Goal: Task Accomplishment & Management: Manage account settings

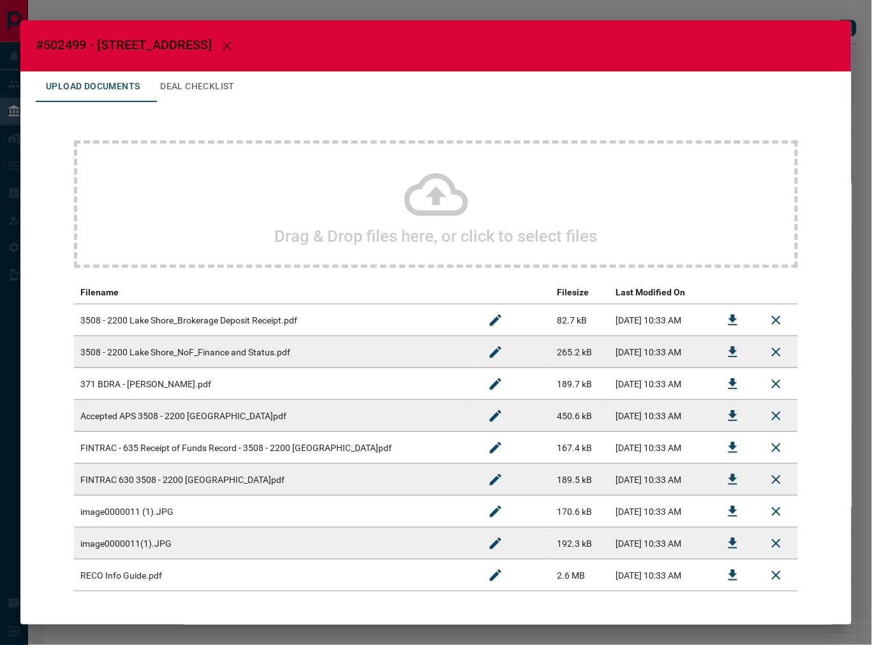
click at [68, 42] on span "#502499 - [STREET_ADDRESS]" at bounding box center [124, 44] width 176 height 15
copy span "502499"
click at [729, 416] on icon "Download" at bounding box center [733, 415] width 9 height 11
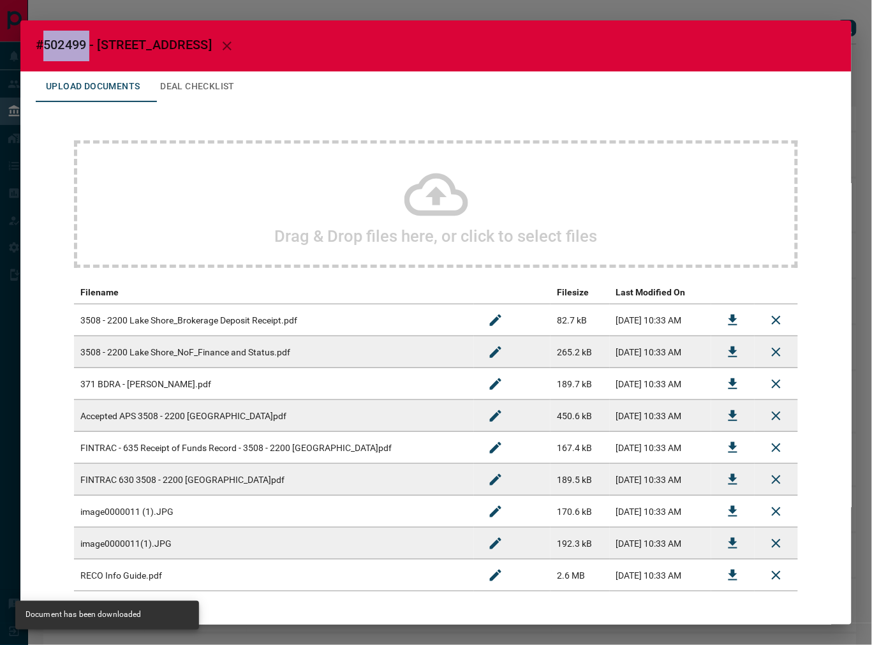
click at [726, 313] on icon "Download" at bounding box center [733, 320] width 15 height 15
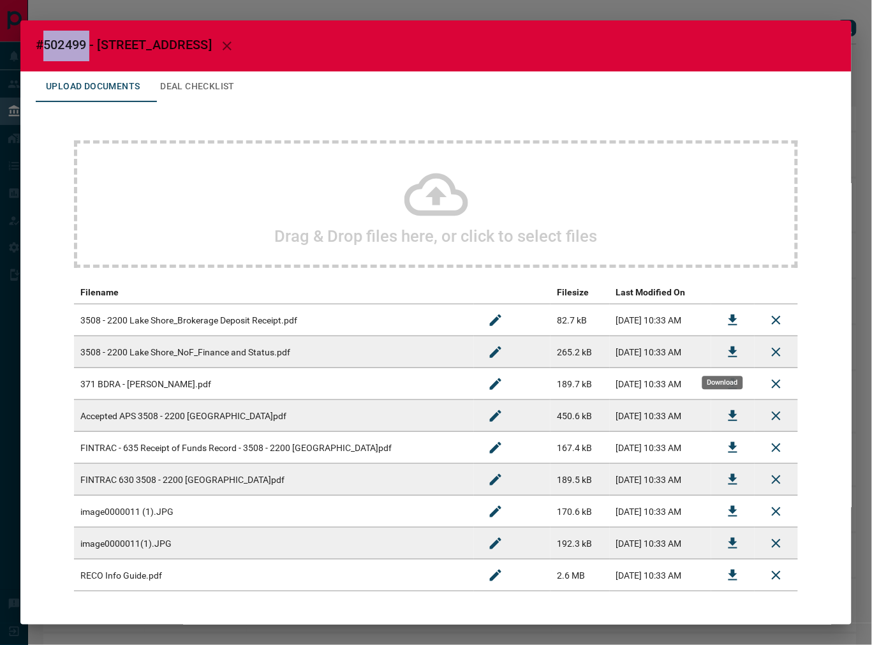
click at [718, 348] on button "Download" at bounding box center [733, 352] width 31 height 31
click at [245, 94] on button "Deal Checklist" at bounding box center [197, 86] width 95 height 31
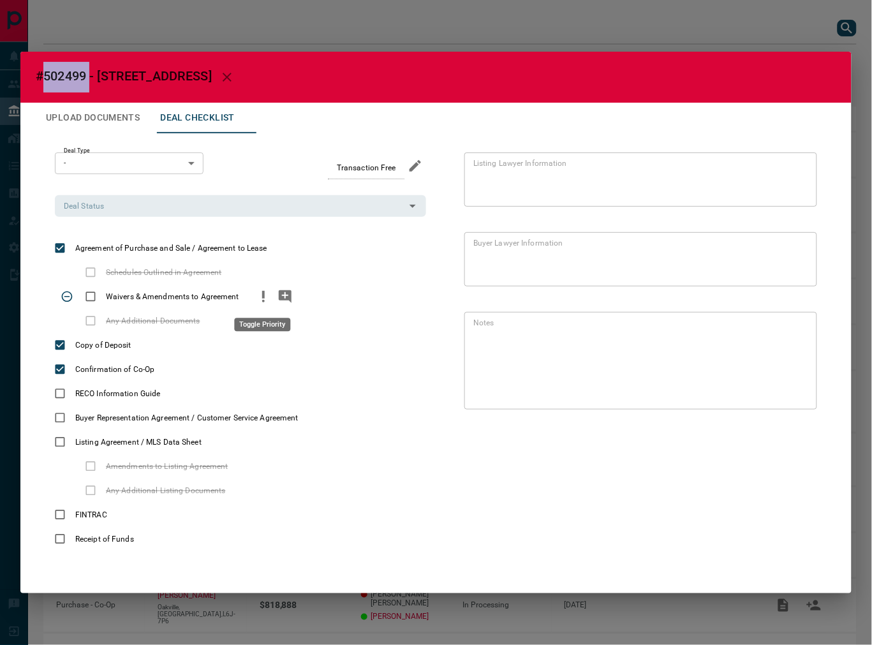
click at [256, 299] on icon "priority" at bounding box center [263, 296] width 15 height 15
click at [288, 290] on icon "add note" at bounding box center [285, 296] width 13 height 13
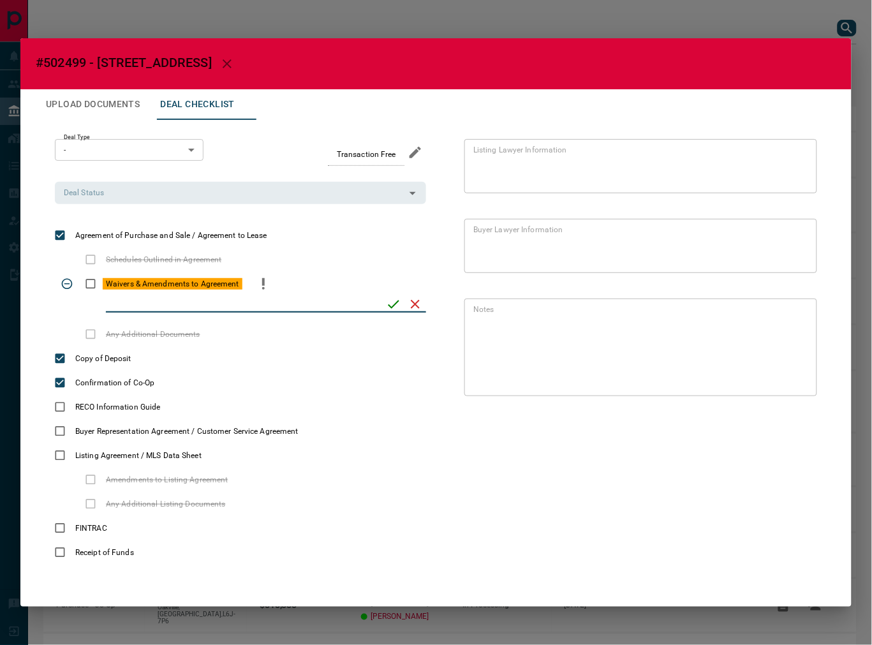
click at [257, 289] on icon "priority" at bounding box center [263, 283] width 15 height 15
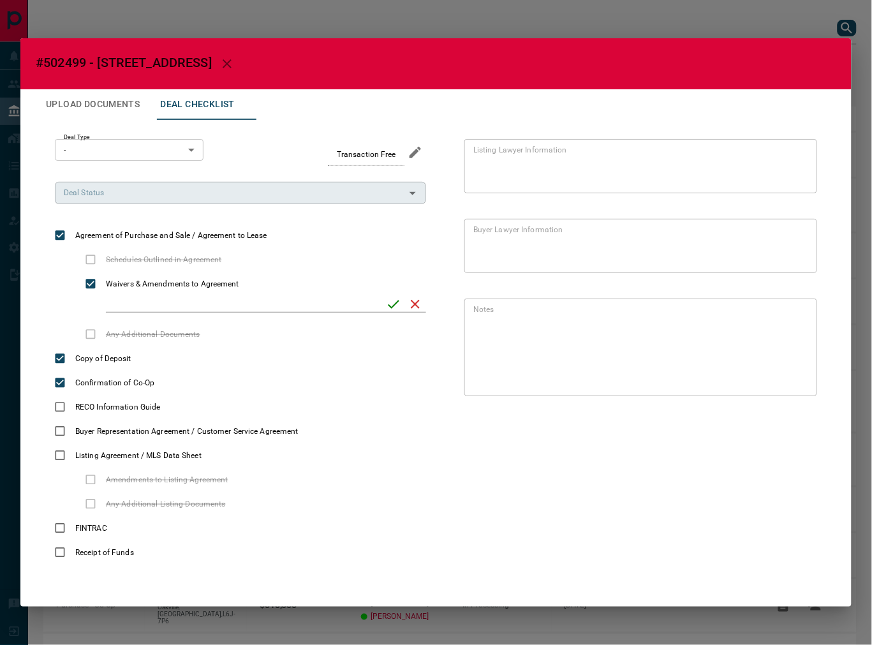
click at [145, 196] on input "Deal Status" at bounding box center [230, 193] width 343 height 14
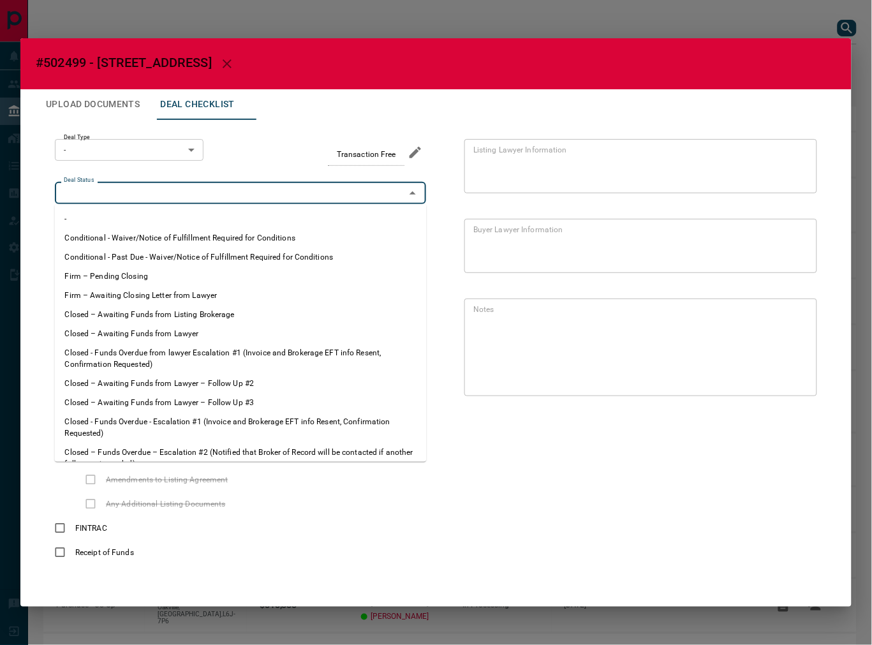
drag, startPoint x: 165, startPoint y: 272, endPoint x: 143, endPoint y: 177, distance: 97.5
click at [164, 272] on li "Firm – Pending Closing" at bounding box center [241, 276] width 372 height 19
type input "**********"
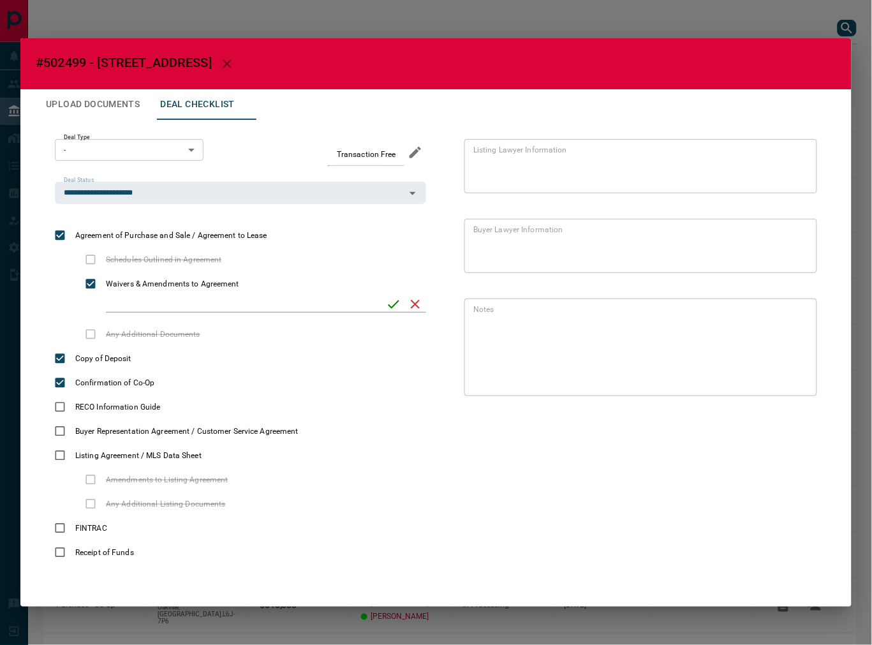
click at [139, 154] on body "Lead Transfers Leads Deals Listings Campaigns Quota Rules Agent Quotas Admin Mo…" at bounding box center [436, 354] width 872 height 708
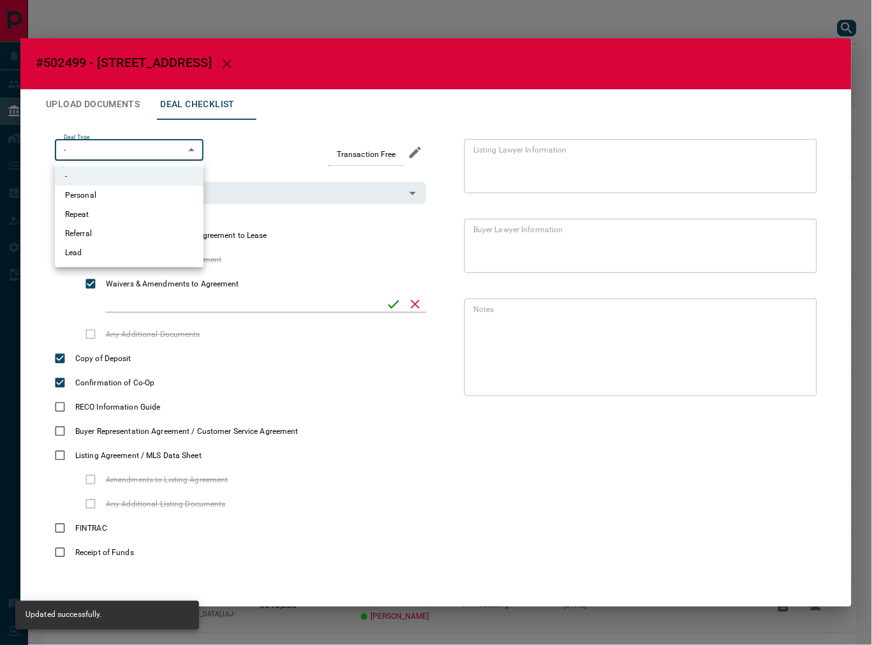
click at [98, 253] on li "Lead" at bounding box center [129, 252] width 149 height 19
type input "*"
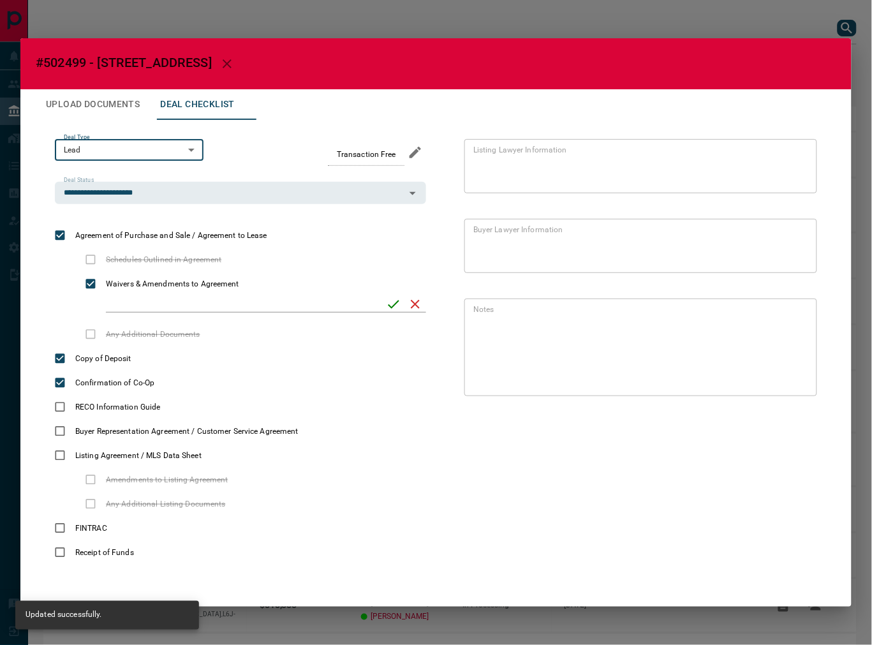
drag, startPoint x: 104, startPoint y: 115, endPoint x: 112, endPoint y: 115, distance: 8.3
click at [112, 115] on button "Upload Documents" at bounding box center [93, 104] width 114 height 31
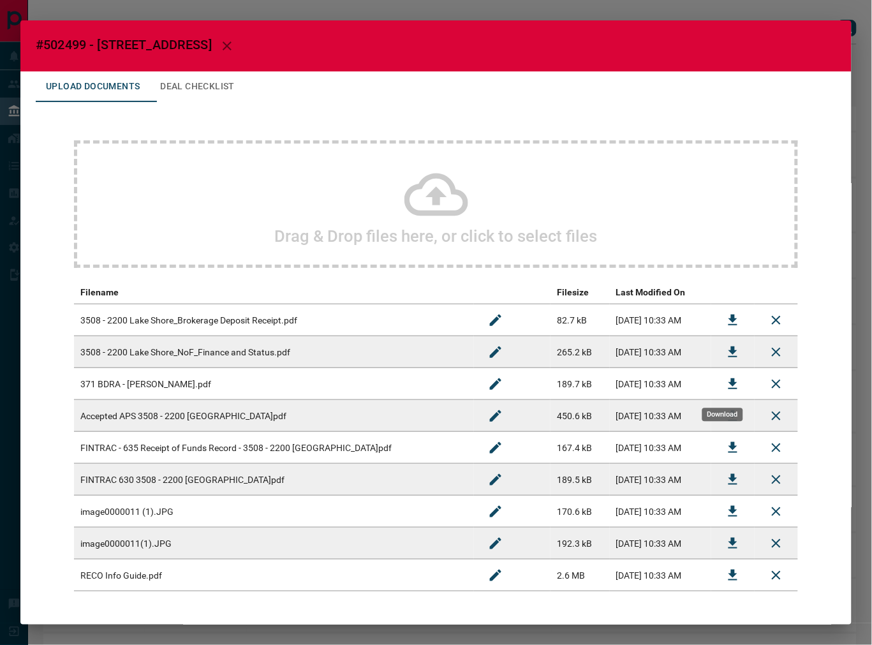
click at [718, 390] on button "Download" at bounding box center [733, 384] width 31 height 31
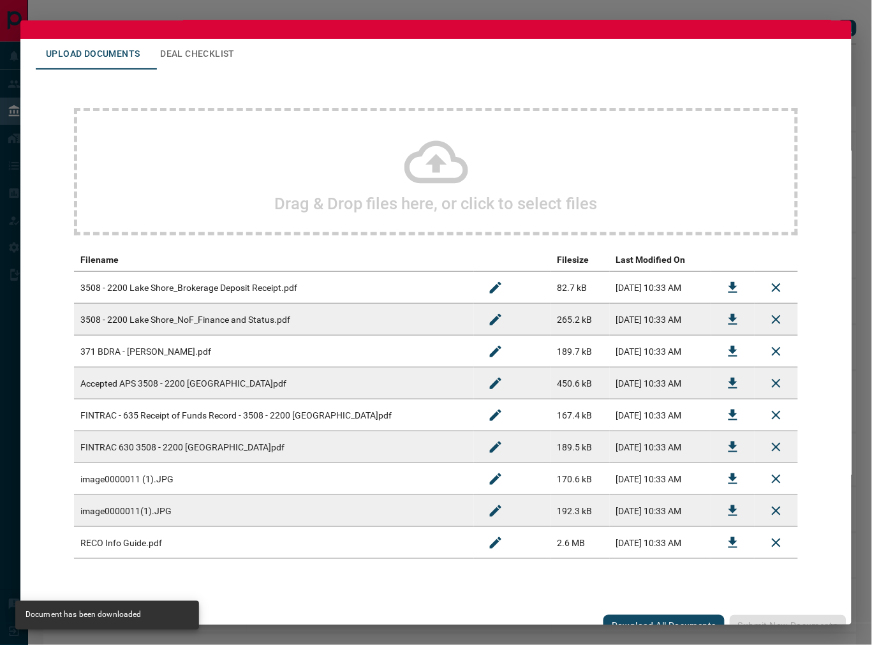
scroll to position [49, 0]
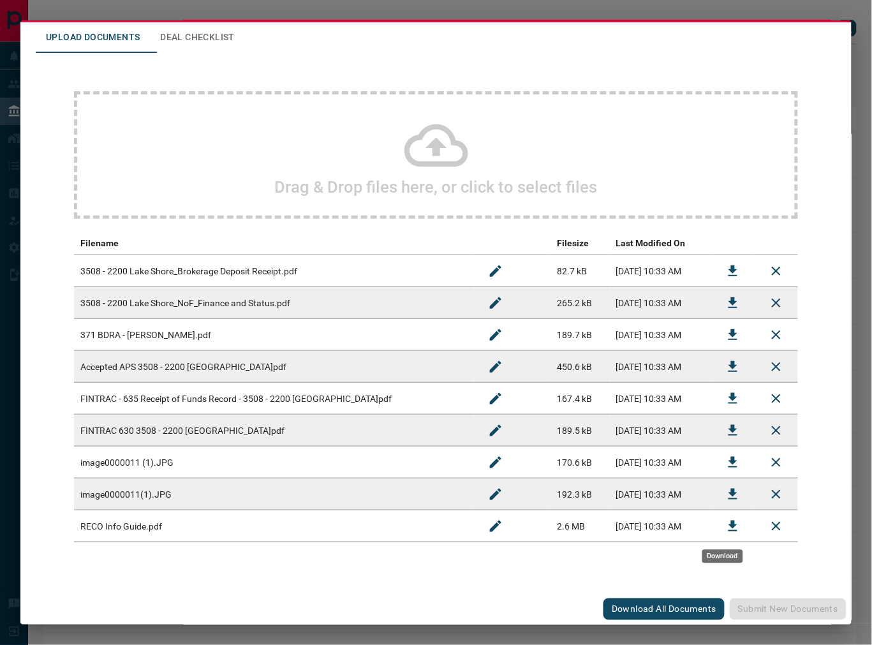
click at [726, 521] on icon "Download" at bounding box center [733, 526] width 15 height 15
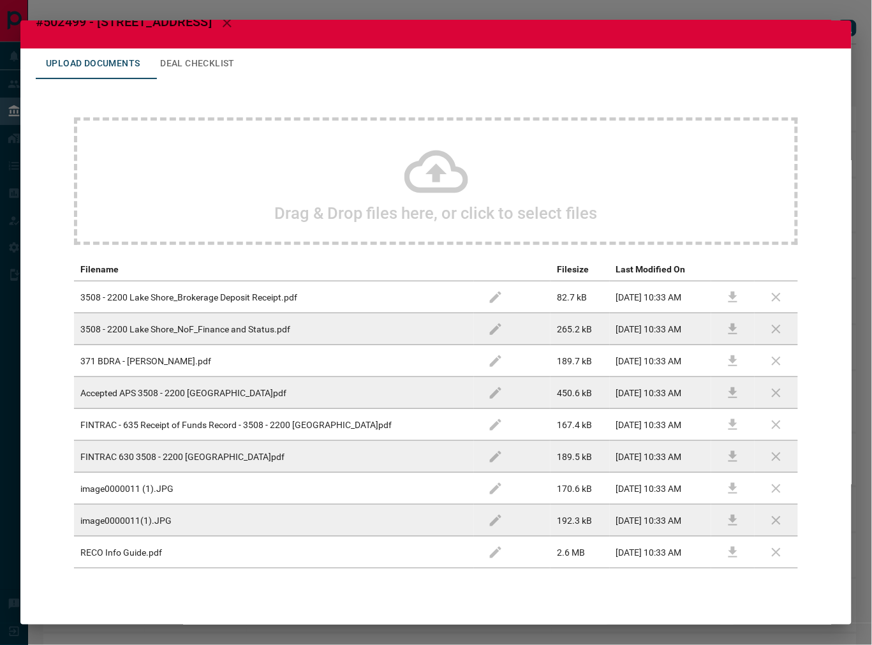
scroll to position [0, 0]
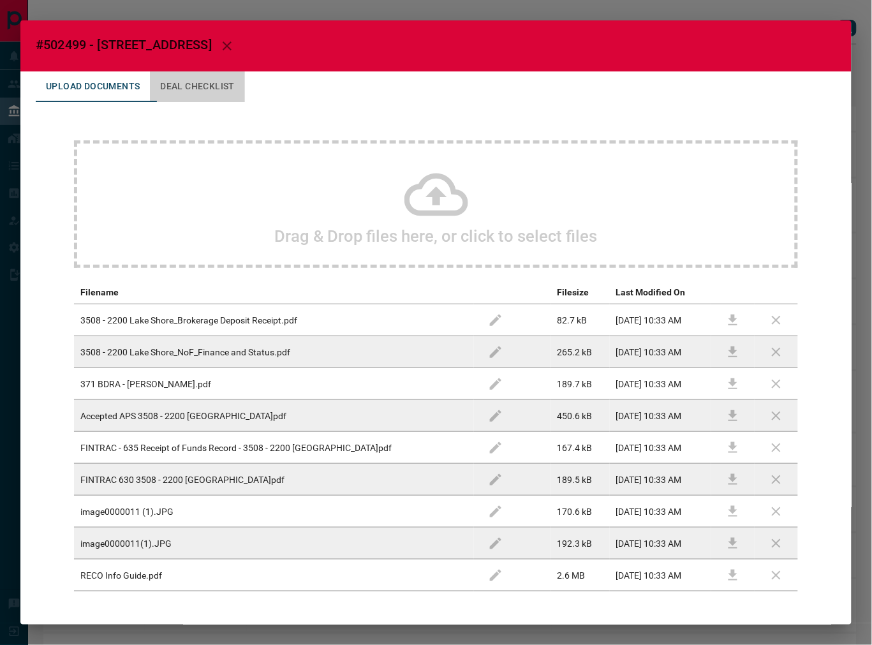
click at [220, 84] on button "Deal Checklist" at bounding box center [197, 86] width 95 height 31
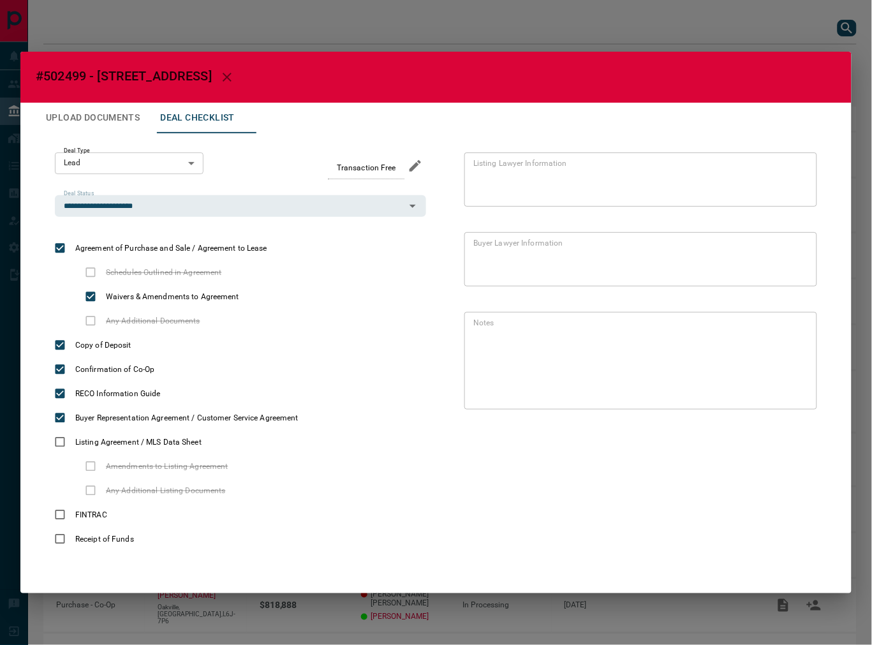
click at [77, 132] on button "Upload Documents" at bounding box center [93, 118] width 114 height 31
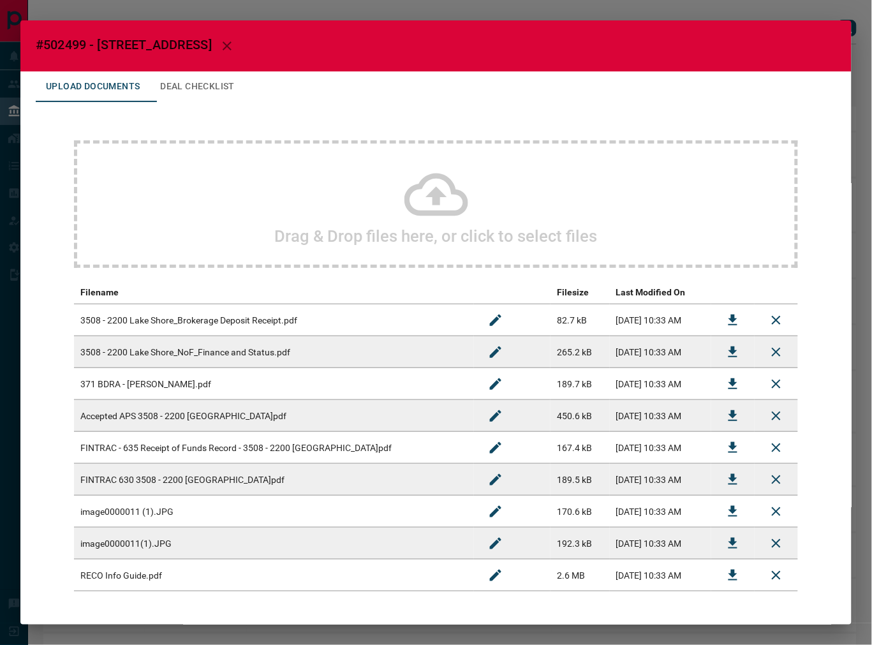
click at [91, 119] on div "Drag & Drop files here, or click to select files Filename Filesize Last Modifie…" at bounding box center [436, 366] width 801 height 528
click at [718, 477] on button "Download" at bounding box center [733, 480] width 31 height 31
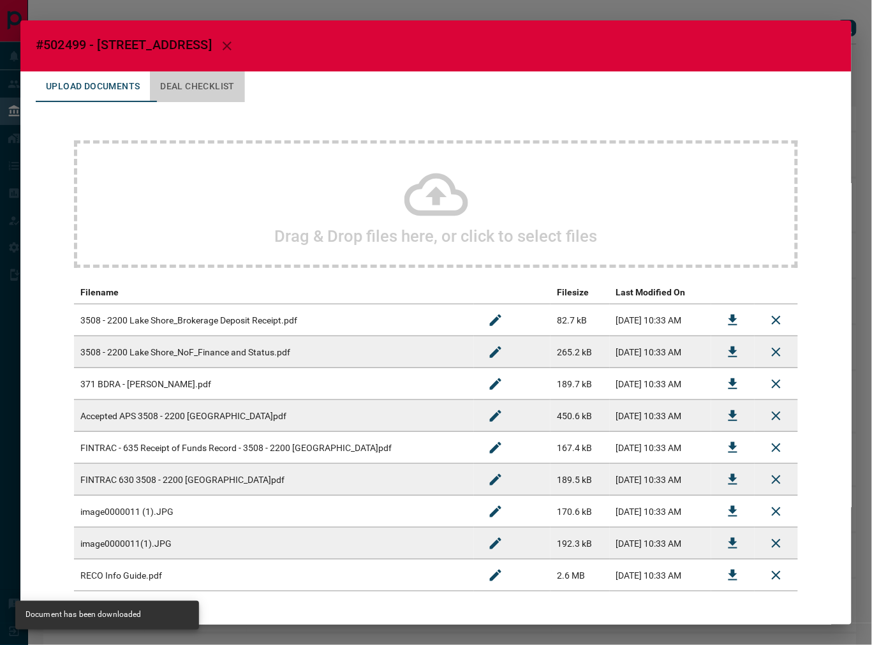
click at [207, 91] on button "Deal Checklist" at bounding box center [197, 86] width 95 height 31
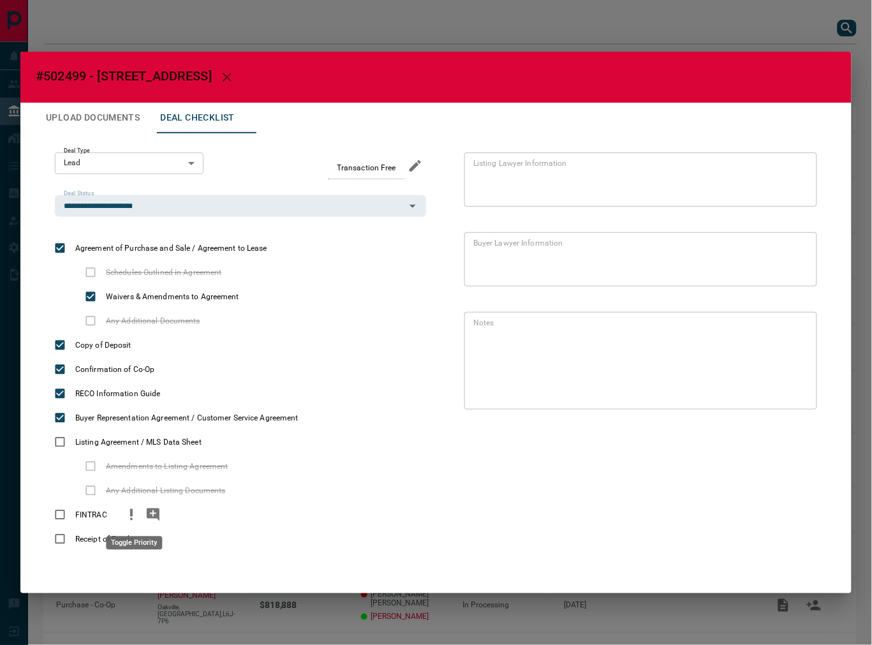
click at [136, 520] on icon "priority" at bounding box center [131, 514] width 15 height 15
click at [160, 518] on icon "add note" at bounding box center [153, 515] width 13 height 13
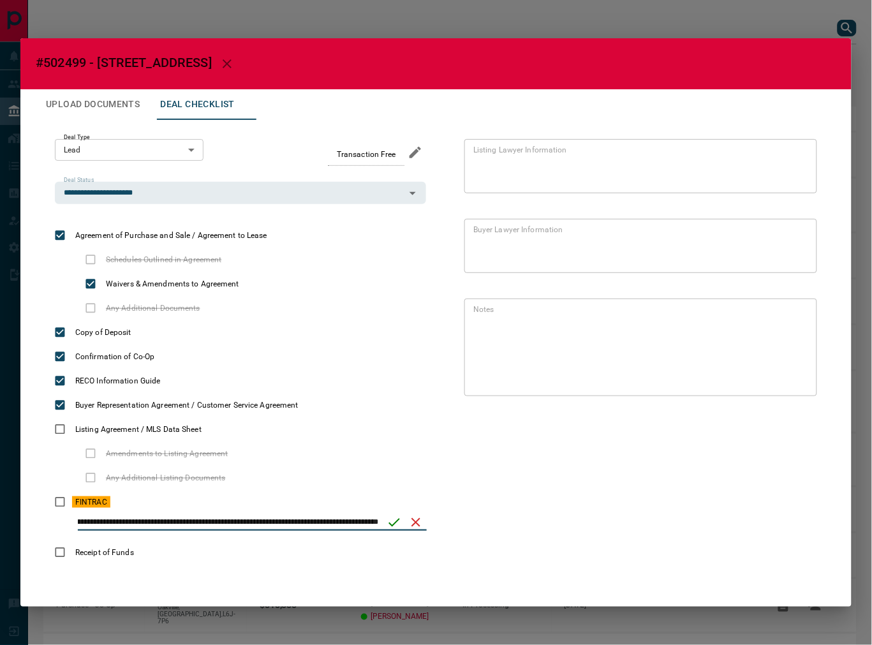
scroll to position [0, 42]
type input "**********"
click at [394, 521] on icon "save" at bounding box center [394, 522] width 15 height 15
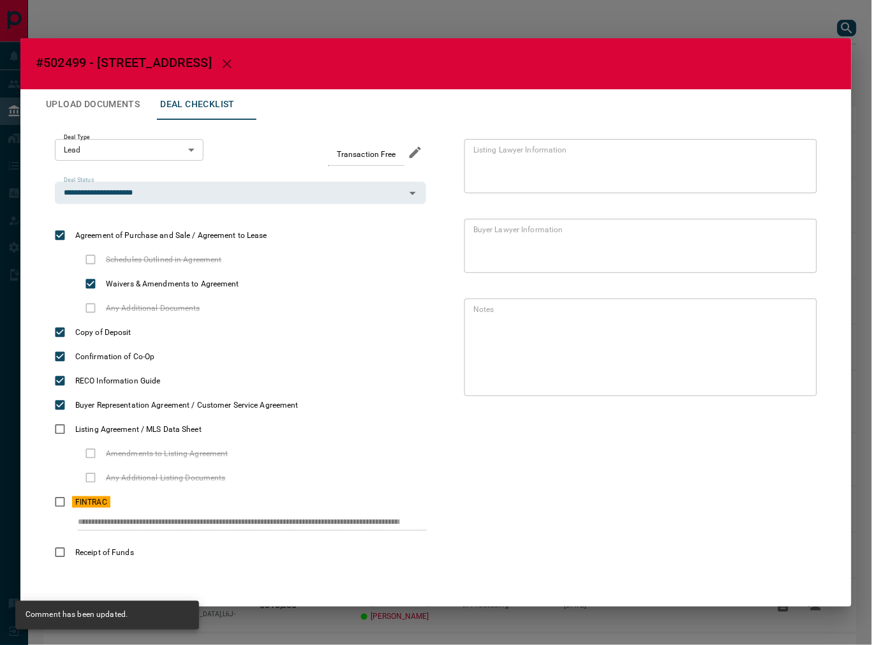
click at [122, 111] on button "Upload Documents" at bounding box center [93, 104] width 114 height 31
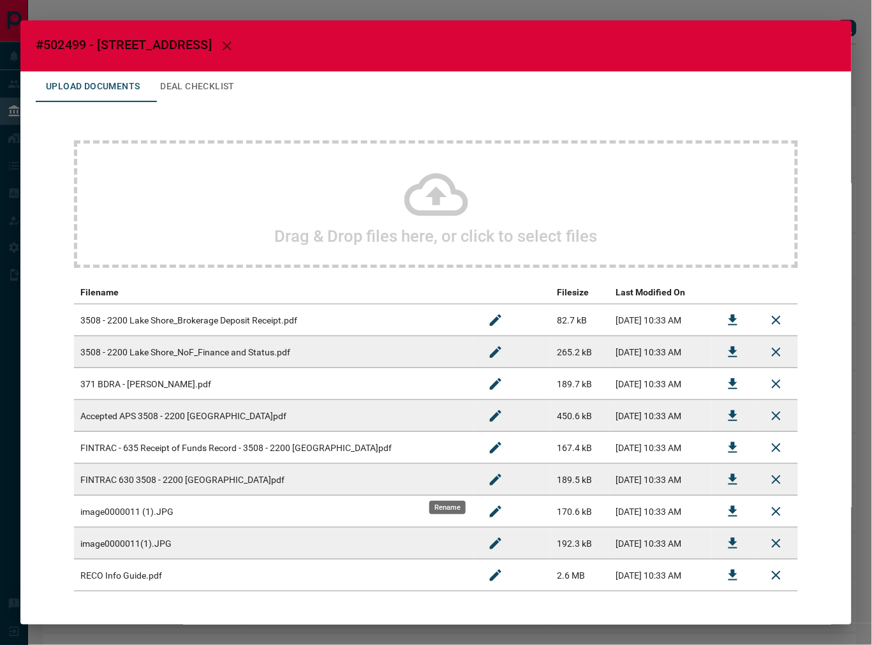
scroll to position [49, 0]
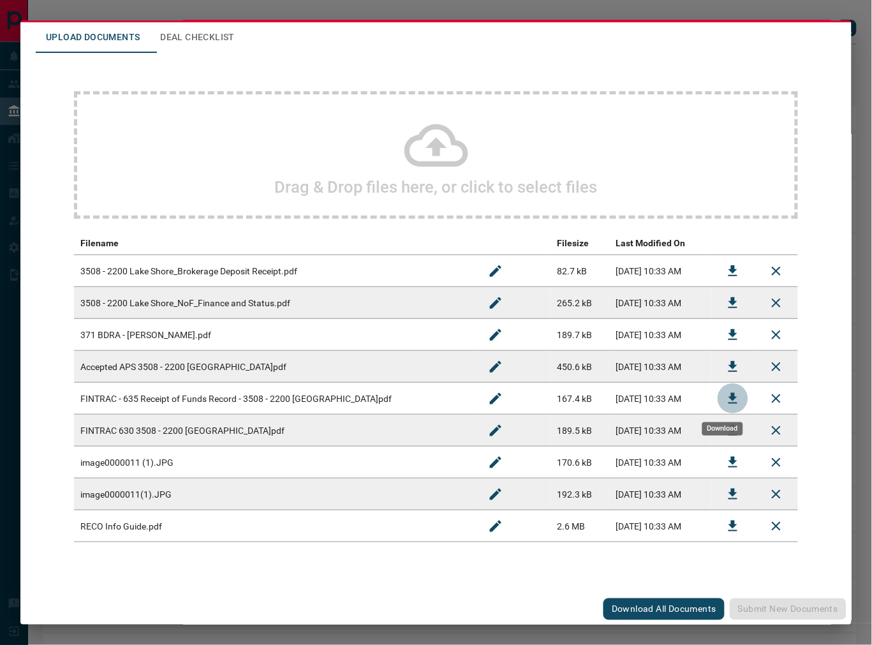
click at [726, 396] on icon "Download" at bounding box center [733, 398] width 15 height 15
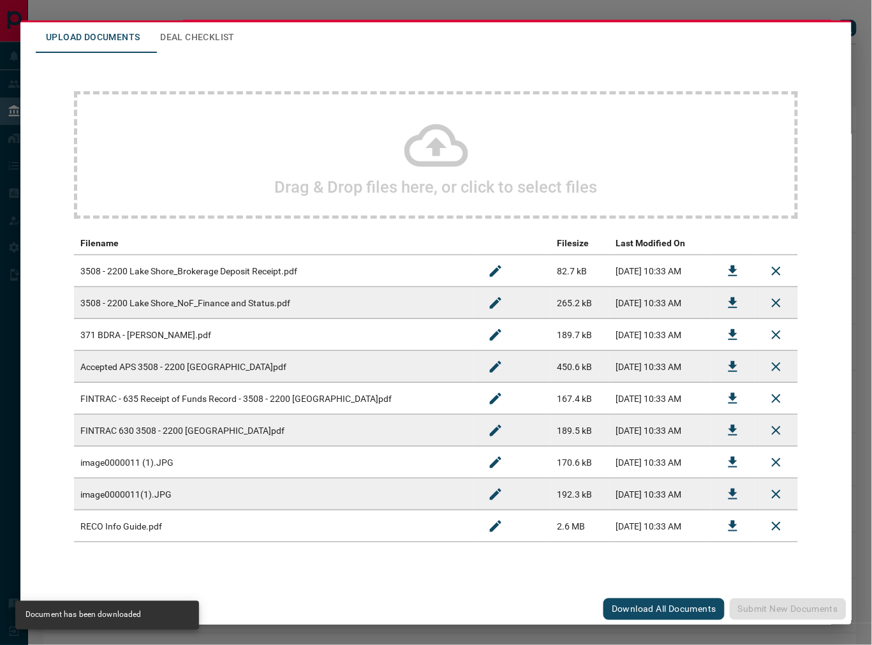
click at [718, 466] on button "Download" at bounding box center [733, 462] width 31 height 31
click at [726, 490] on icon "Download" at bounding box center [733, 494] width 15 height 15
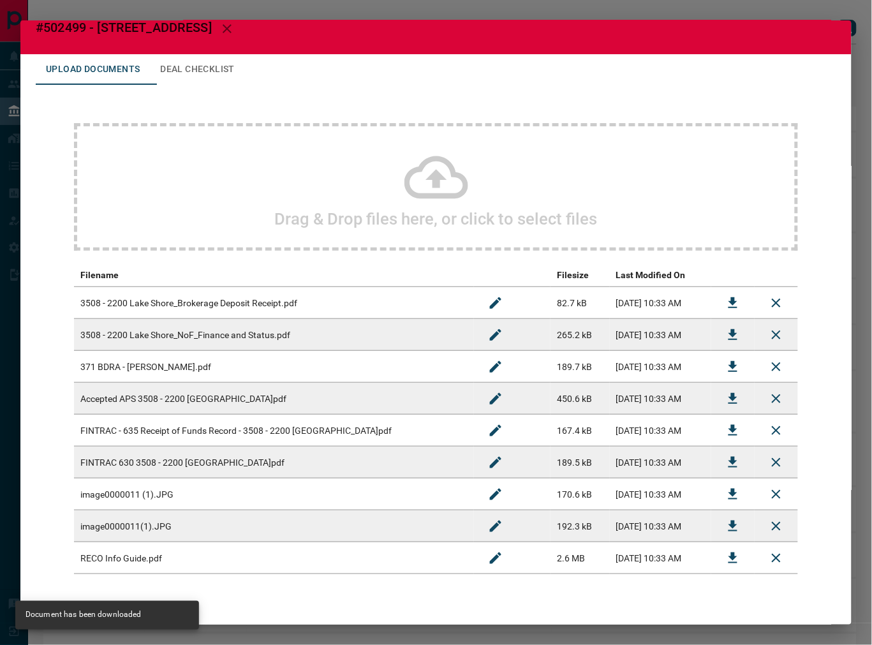
scroll to position [0, 0]
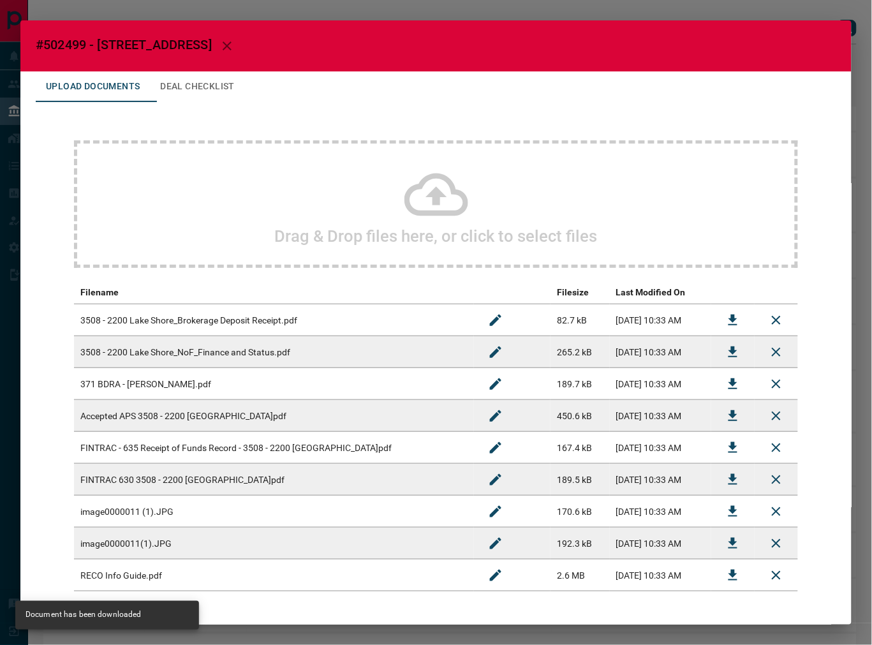
click at [215, 88] on button "Deal Checklist" at bounding box center [197, 86] width 95 height 31
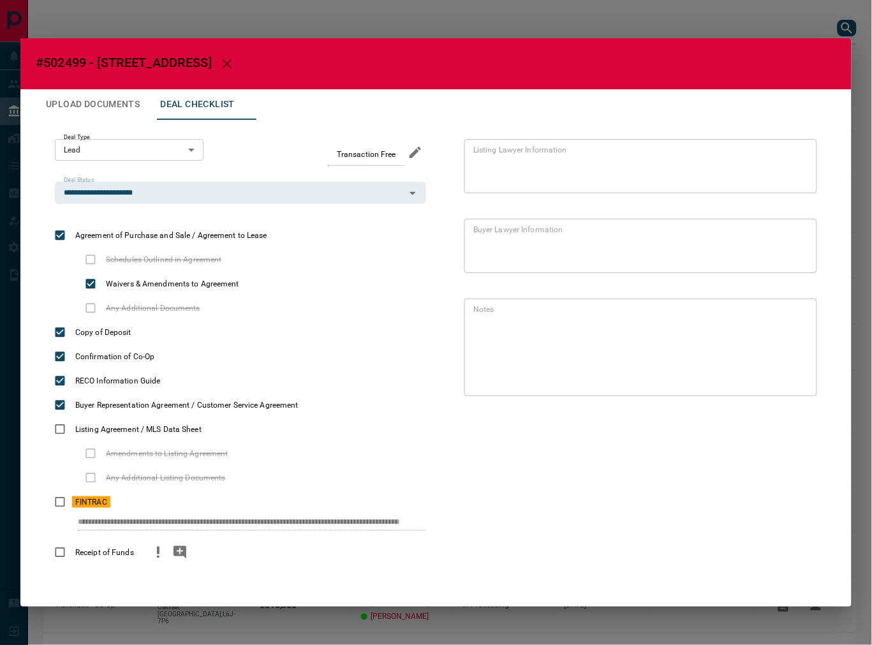
click at [147, 558] on div "Receipt of Funds" at bounding box center [240, 553] width 371 height 24
click at [151, 557] on icon "priority" at bounding box center [158, 552] width 15 height 15
click at [179, 550] on icon "add note" at bounding box center [180, 552] width 13 height 13
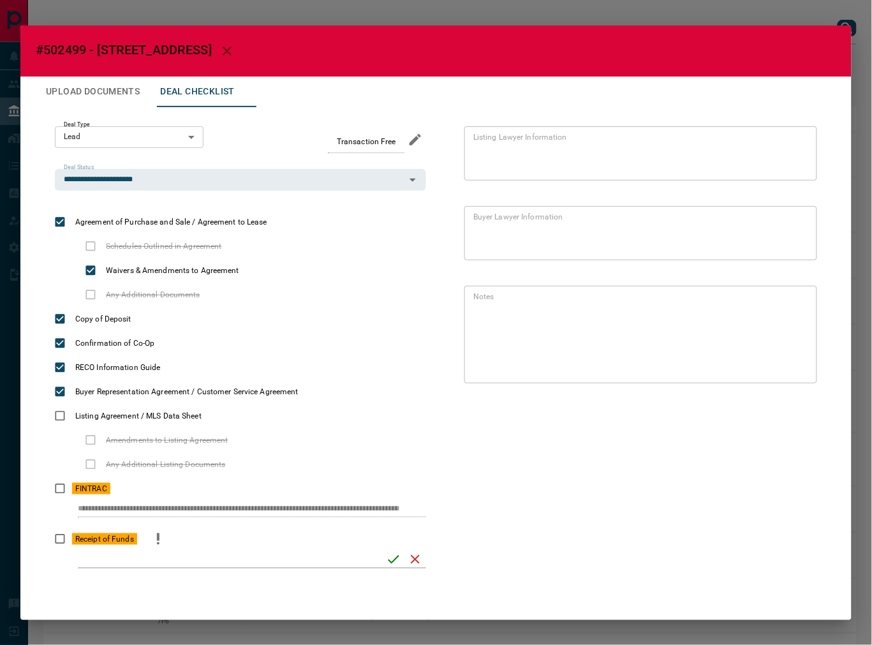
drag, startPoint x: 641, startPoint y: 487, endPoint x: 613, endPoint y: 487, distance: 28.1
click at [641, 487] on div "Listing Lawyer Information * Listing Lawyer Information Buyer Lawyer Informatio…" at bounding box center [621, 352] width 391 height 452
click at [186, 551] on input "checklist input" at bounding box center [228, 559] width 300 height 17
paste input "**********"
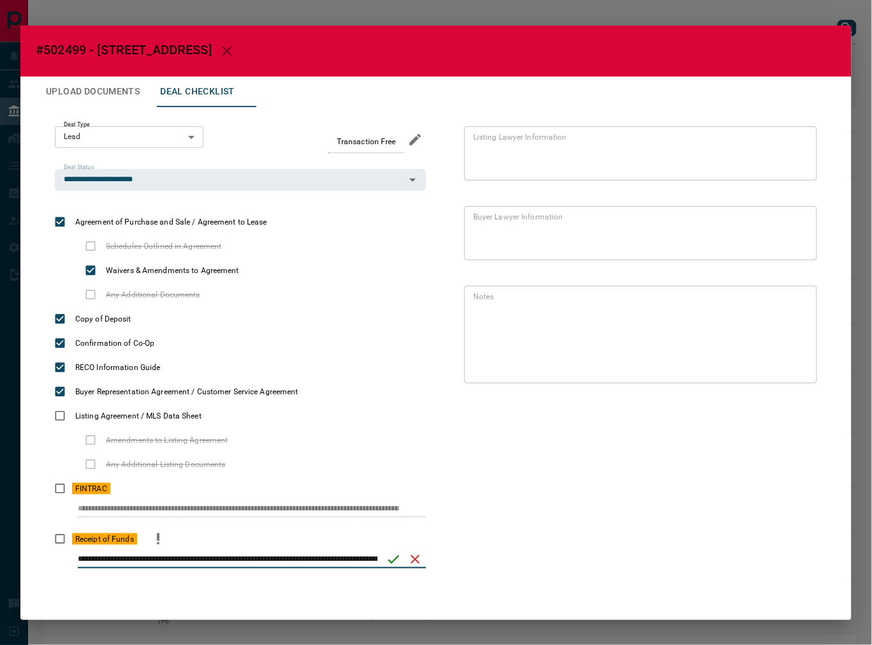
scroll to position [0, 257]
type input "**********"
click at [399, 560] on icon "save" at bounding box center [394, 559] width 15 height 15
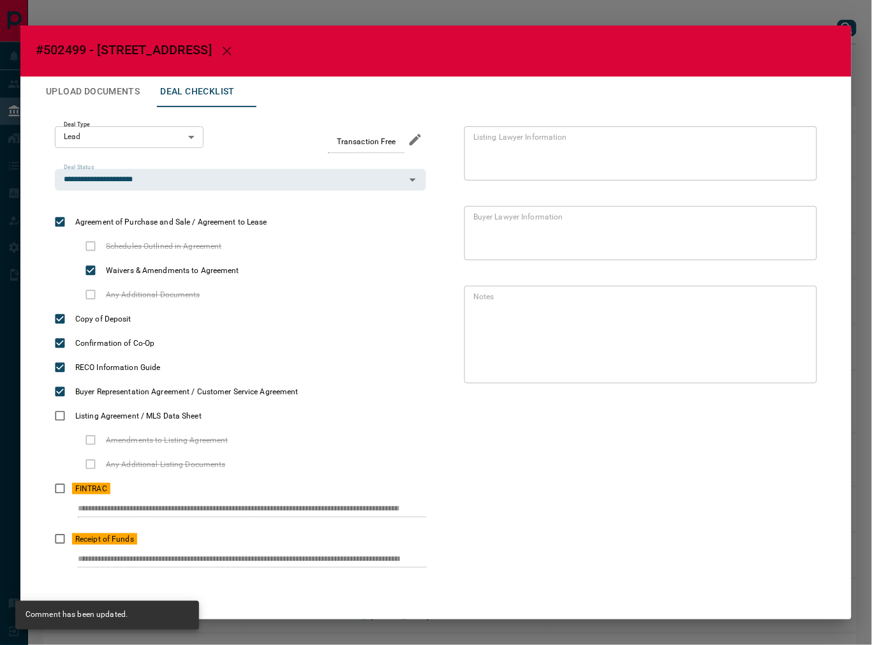
click at [93, 90] on button "Upload Documents" at bounding box center [93, 92] width 114 height 31
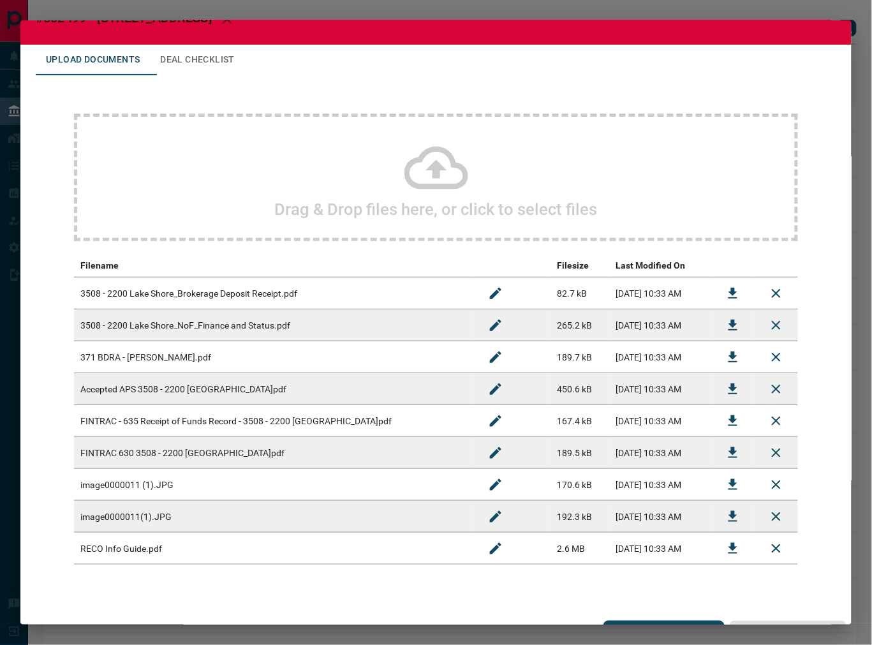
scroll to position [49, 0]
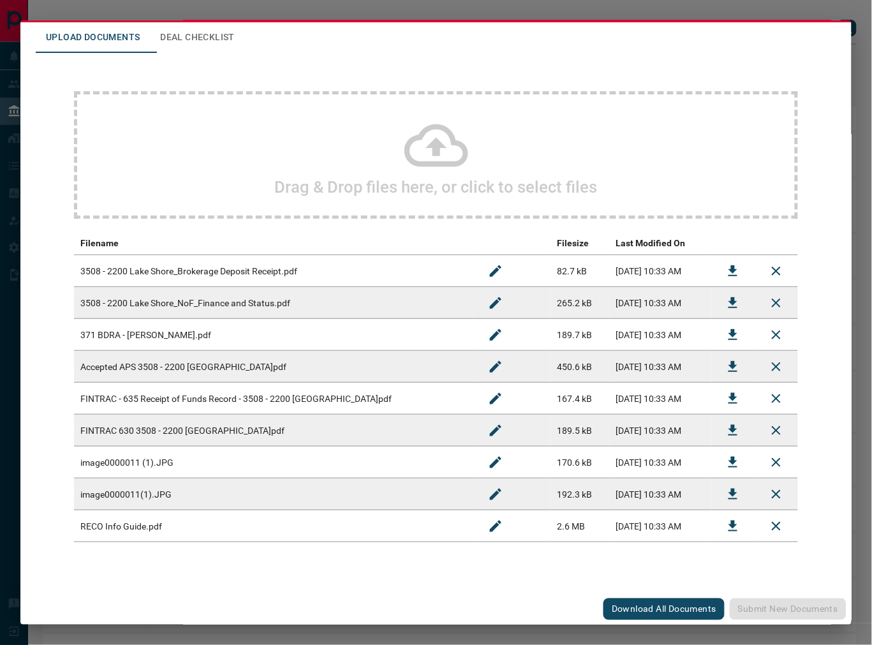
click at [290, 145] on div "Drag & Drop files here, or click to select files" at bounding box center [436, 155] width 724 height 128
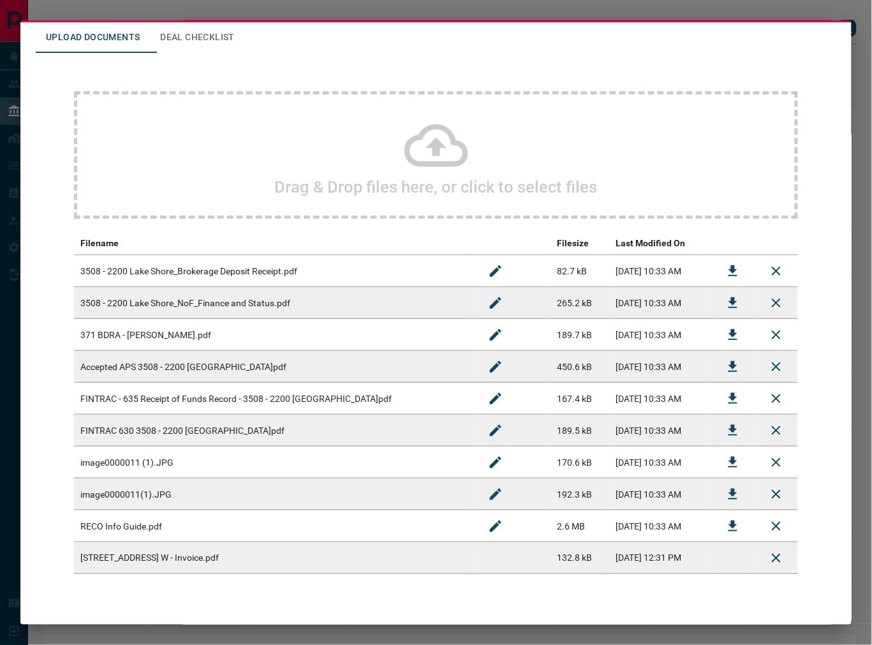
scroll to position [81, 0]
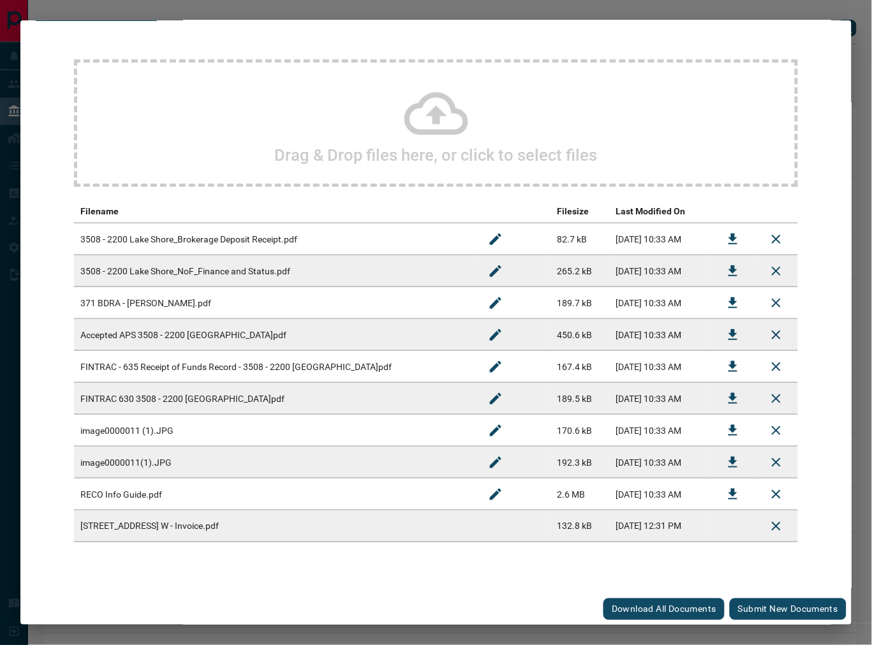
click at [744, 603] on button "Submit new documents" at bounding box center [788, 610] width 117 height 22
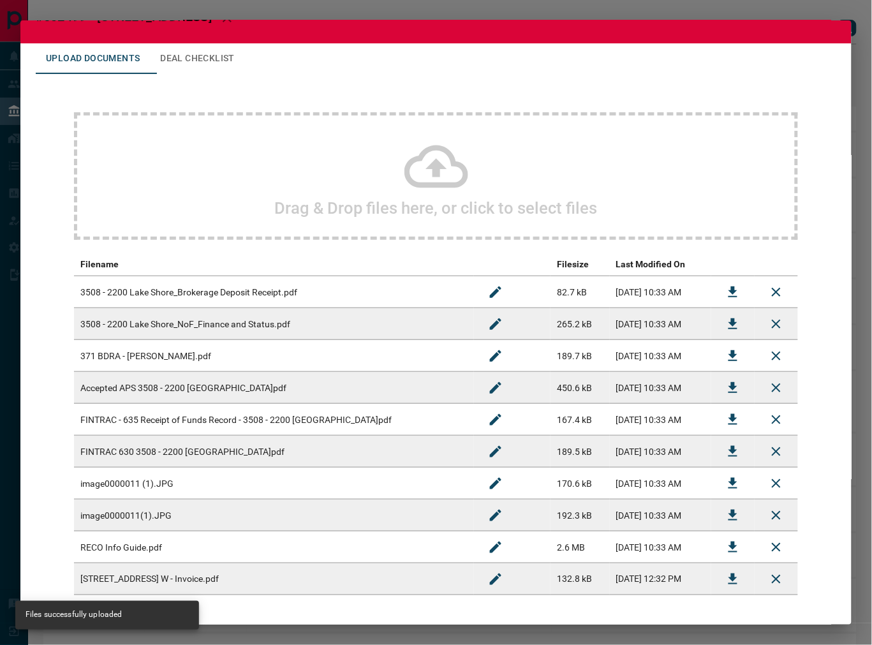
scroll to position [0, 0]
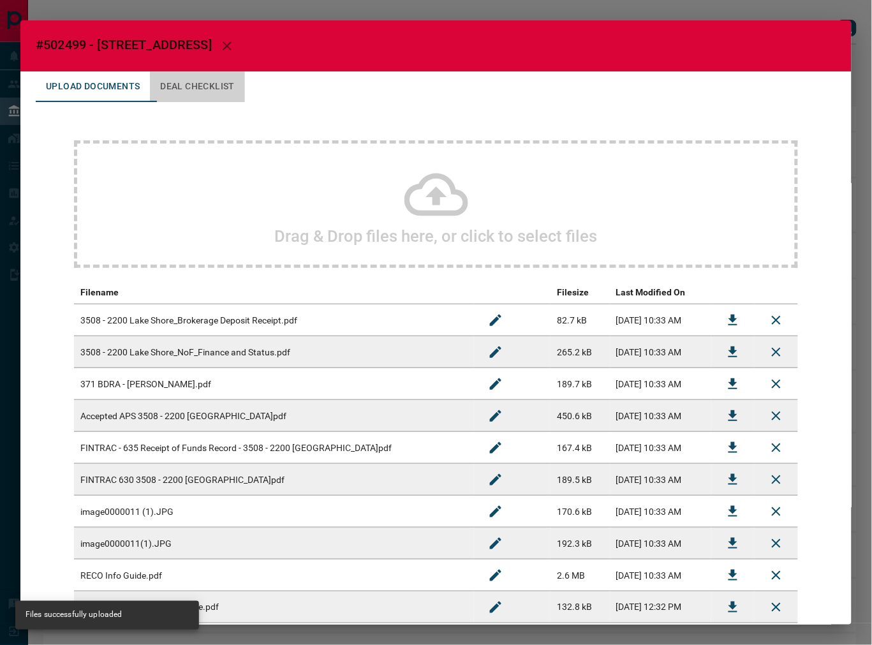
click at [209, 83] on button "Deal Checklist" at bounding box center [197, 86] width 95 height 31
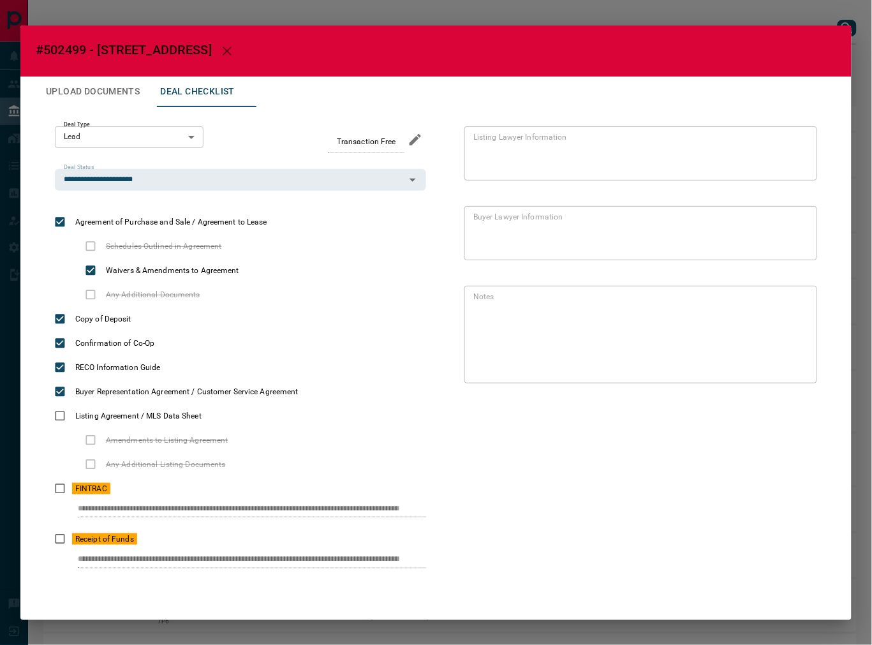
scroll to position [0, 22]
drag, startPoint x: 72, startPoint y: 507, endPoint x: 475, endPoint y: 470, distance: 405.1
click at [475, 470] on div "**********" at bounding box center [436, 352] width 801 height 490
drag, startPoint x: 75, startPoint y: 565, endPoint x: 528, endPoint y: 556, distance: 453.2
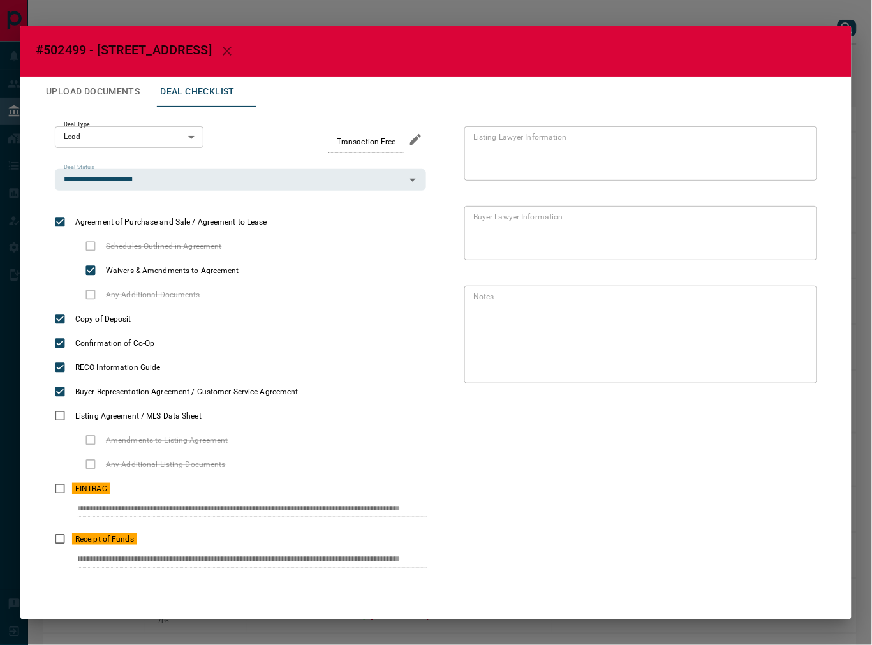
click at [528, 556] on div "**********" at bounding box center [436, 352] width 801 height 490
